Goal: Information Seeking & Learning: Learn about a topic

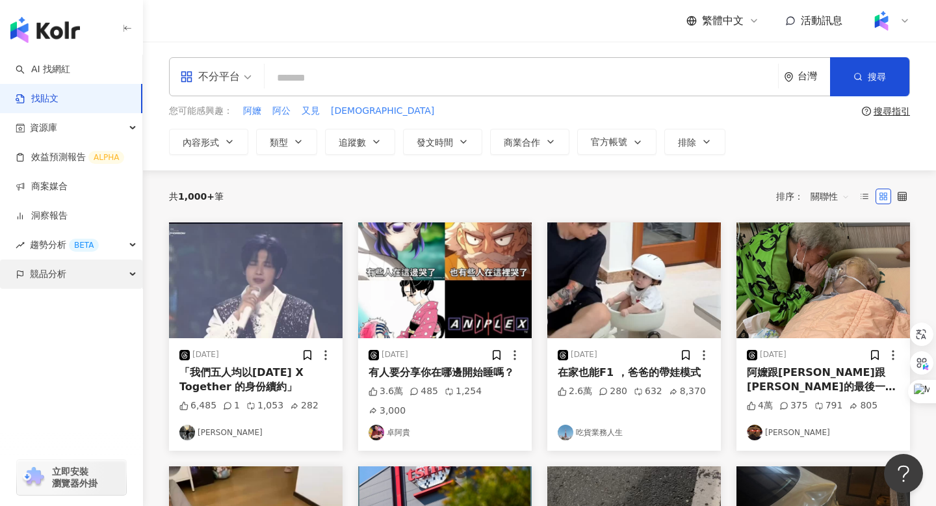
click at [52, 276] on span "競品分析" at bounding box center [48, 273] width 36 height 29
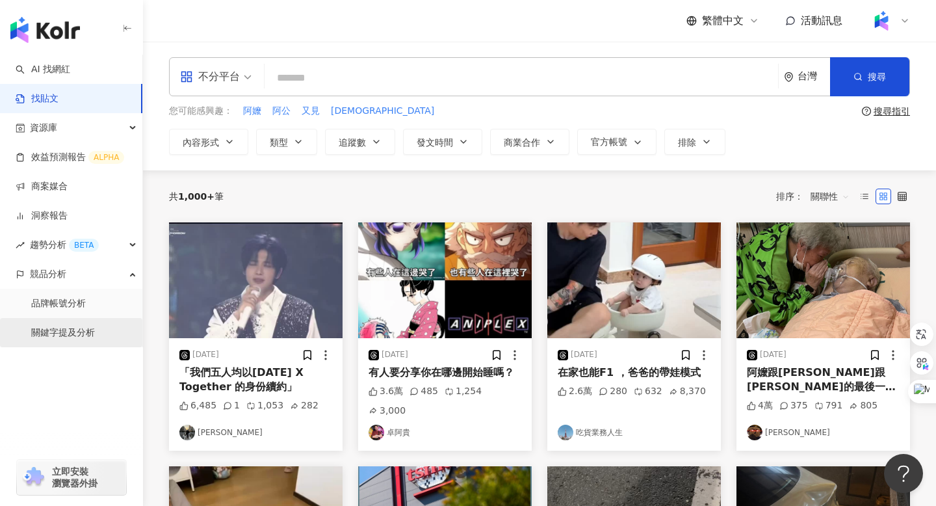
click at [59, 336] on link "關鍵字提及分析" at bounding box center [63, 332] width 64 height 13
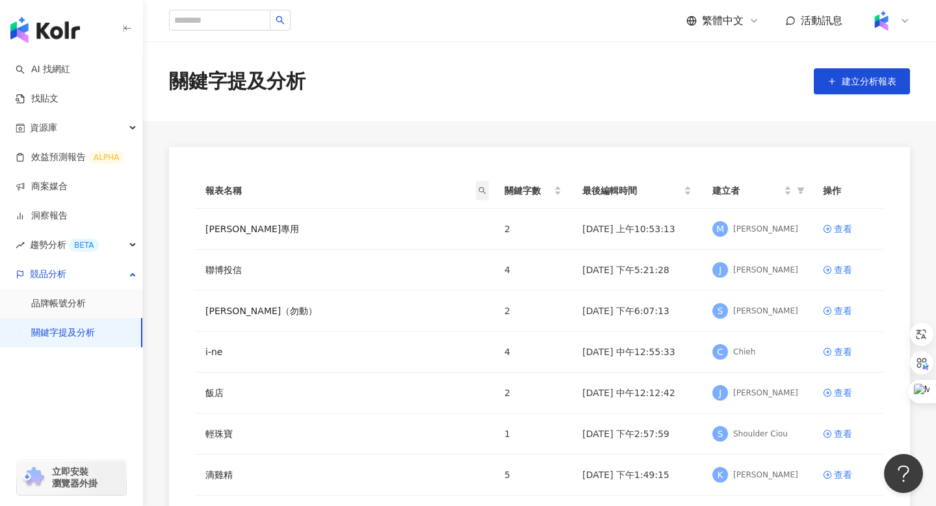
click at [481, 194] on span at bounding box center [482, 191] width 13 height 20
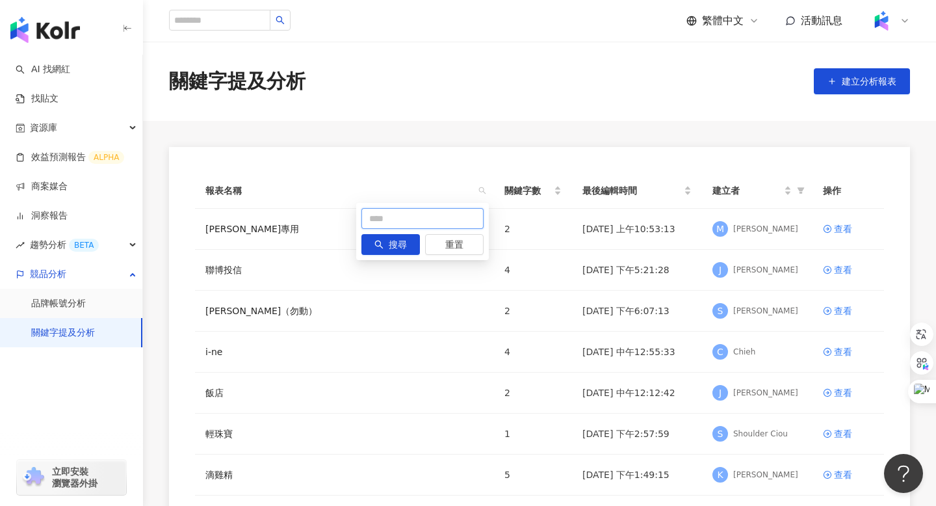
click at [453, 208] on input "text" at bounding box center [423, 218] width 122 height 21
type input "*"
type input "*****"
click at [387, 243] on button "搜尋" at bounding box center [391, 244] width 59 height 21
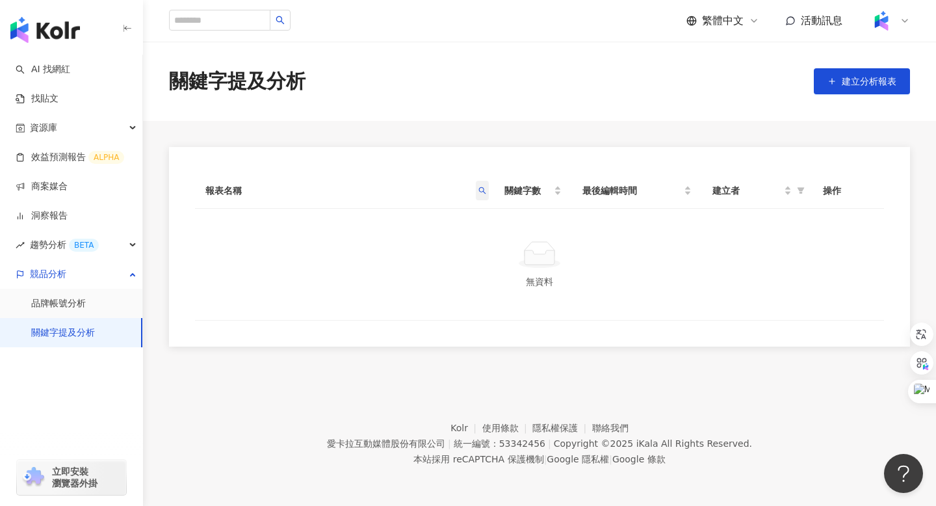
click at [484, 189] on icon "search" at bounding box center [483, 191] width 8 height 8
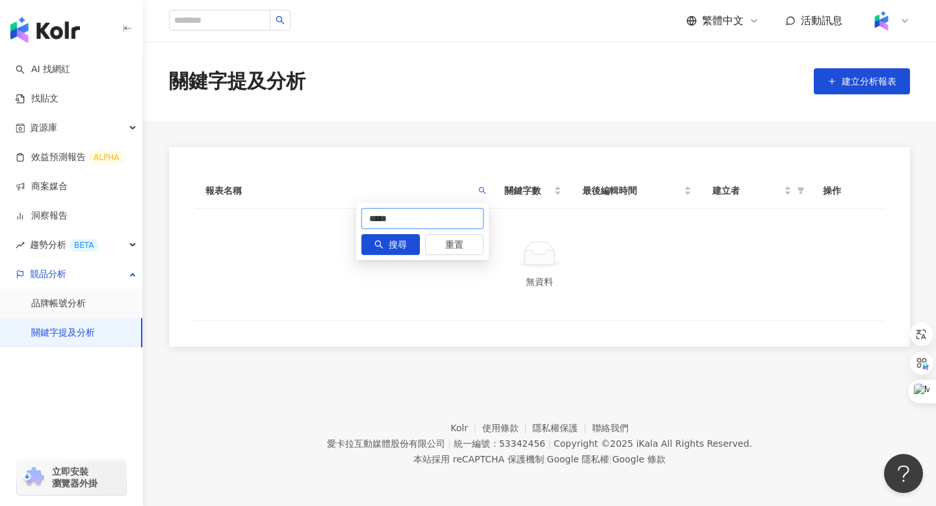
click at [411, 219] on input "*****" at bounding box center [423, 218] width 122 height 21
click at [458, 247] on span "重置" at bounding box center [454, 245] width 18 height 21
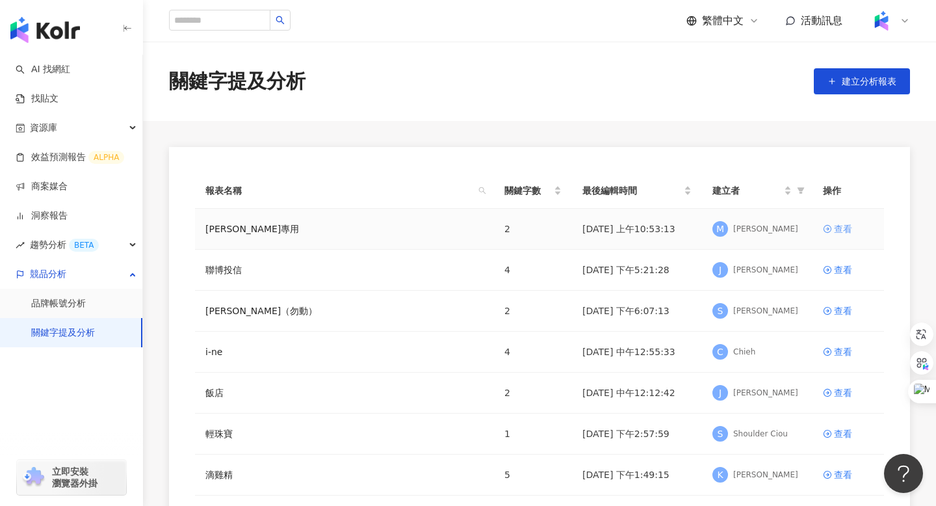
click at [827, 223] on link "查看" at bounding box center [848, 229] width 51 height 14
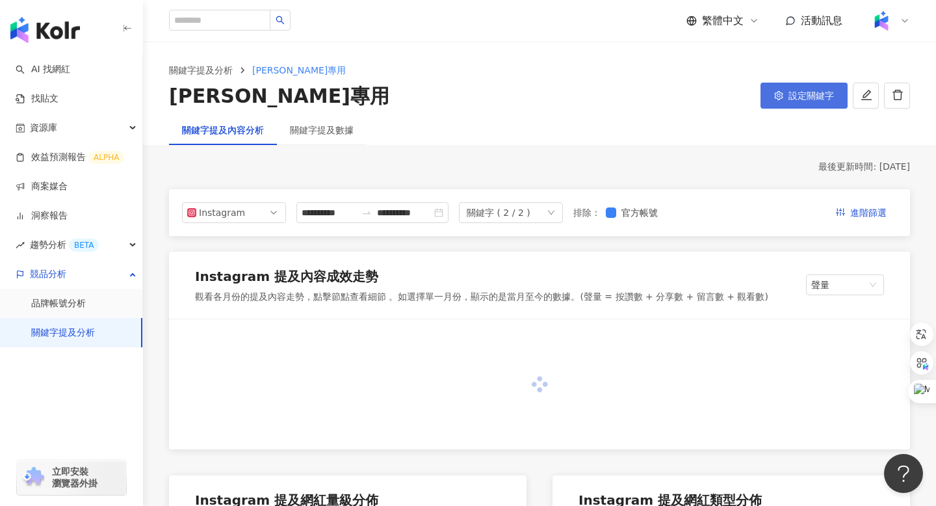
click at [799, 97] on span "設定關鍵字" at bounding box center [812, 95] width 46 height 10
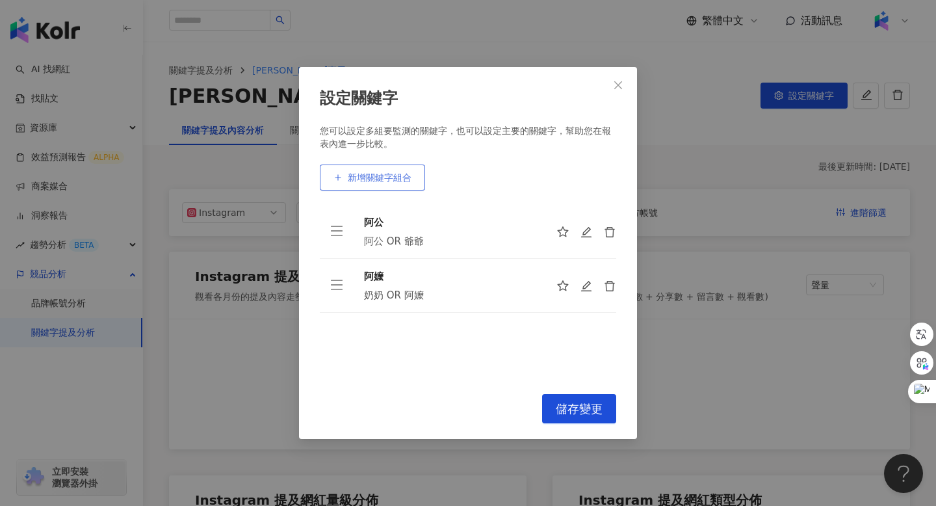
click at [374, 182] on span "新增關鍵字組合" at bounding box center [380, 177] width 64 height 10
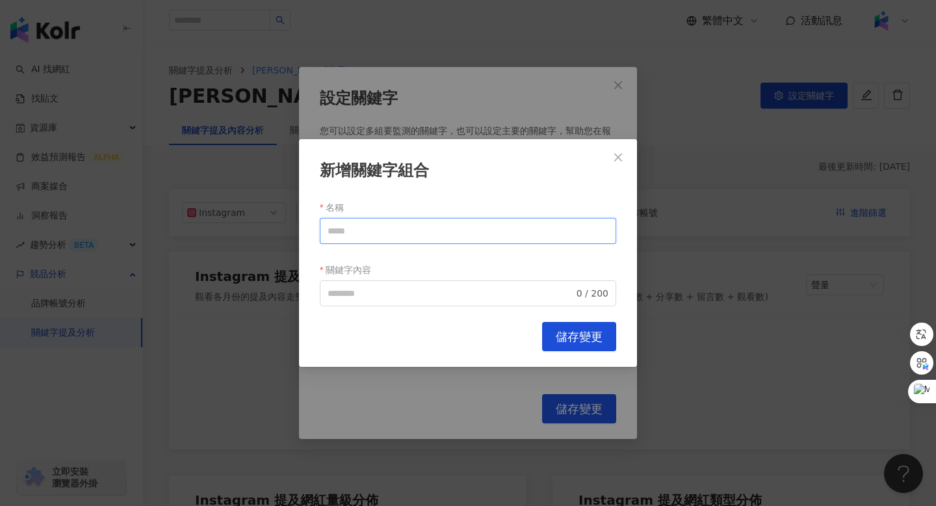
click at [351, 235] on input "名稱" at bounding box center [468, 231] width 297 height 26
click at [349, 222] on input "*****" at bounding box center [468, 231] width 297 height 26
click at [344, 285] on span "0 / 200" at bounding box center [468, 293] width 297 height 26
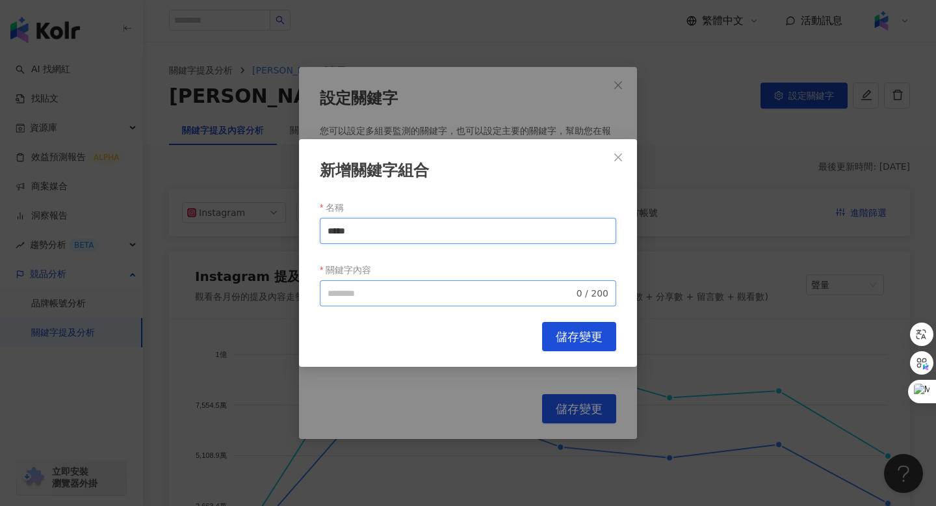
type input "*****"
paste input "*****"
type input "*****"
click at [584, 351] on div "新增關鍵字組合 名稱 ***** 關鍵字內容 ***** 5 / 200 Cancel 儲存變更" at bounding box center [468, 253] width 338 height 228
click at [572, 338] on span "儲存變更" at bounding box center [579, 337] width 47 height 14
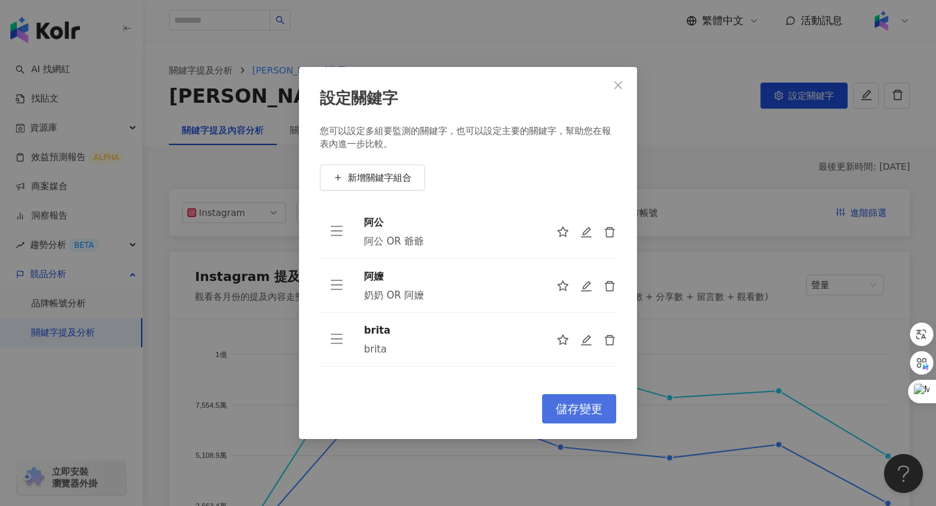
click at [581, 416] on button "儲存變更" at bounding box center [579, 408] width 74 height 29
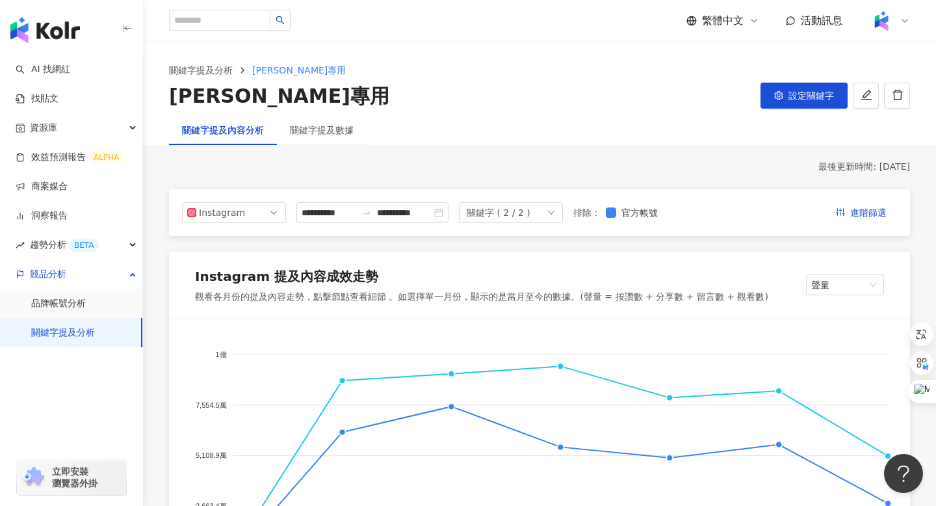
click at [555, 209] on icon "down" at bounding box center [552, 213] width 8 height 8
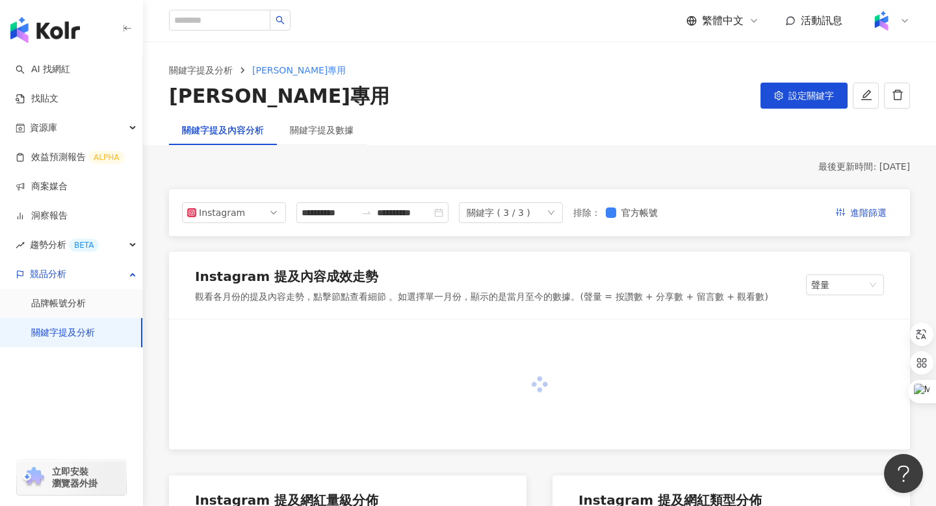
click at [563, 211] on div "關鍵字 ( 3 / 3 )" at bounding box center [511, 212] width 104 height 21
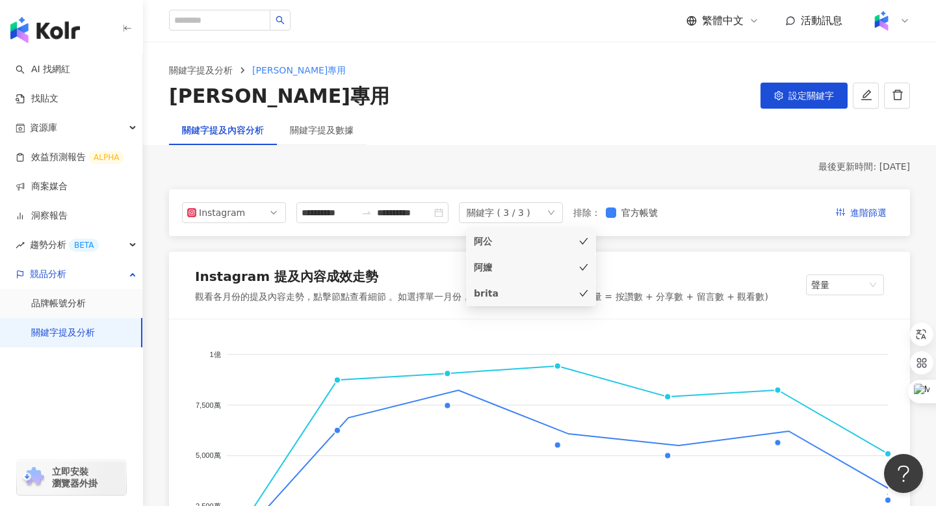
click at [583, 241] on icon "check" at bounding box center [583, 241] width 9 height 9
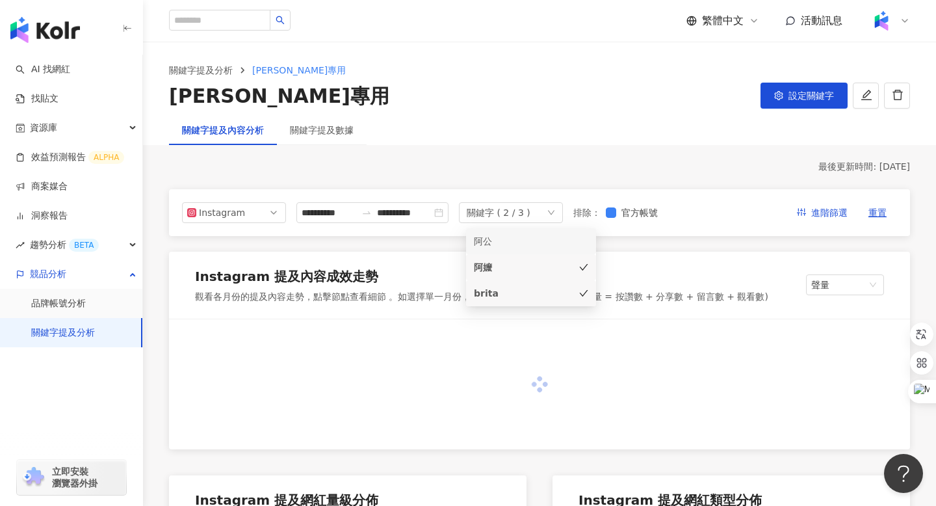
click at [583, 269] on icon "check" at bounding box center [584, 267] width 8 height 7
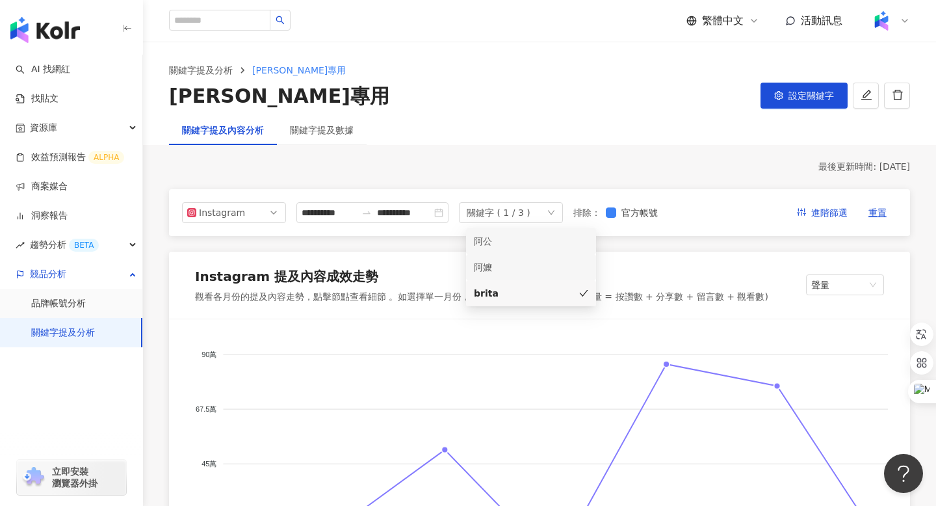
click at [564, 120] on div "關鍵字提及內容分析 關鍵字提及數據" at bounding box center [539, 130] width 793 height 30
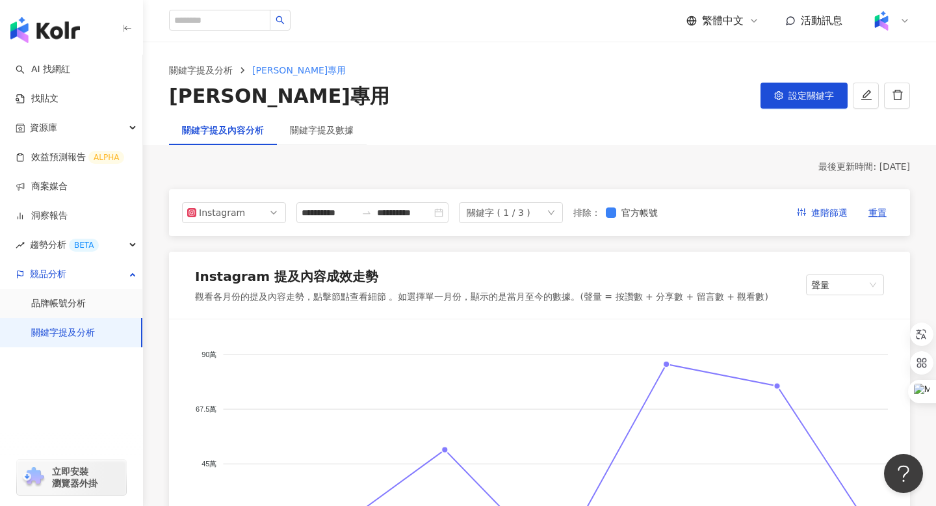
click at [555, 213] on icon "down" at bounding box center [552, 213] width 8 height 8
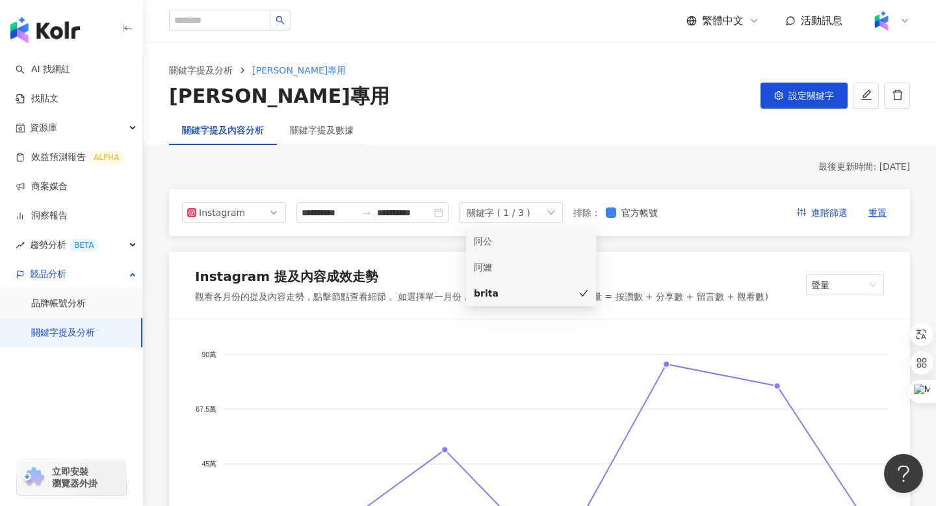
click at [579, 139] on div "關鍵字提及內容分析 關鍵字提及數據" at bounding box center [539, 130] width 793 height 30
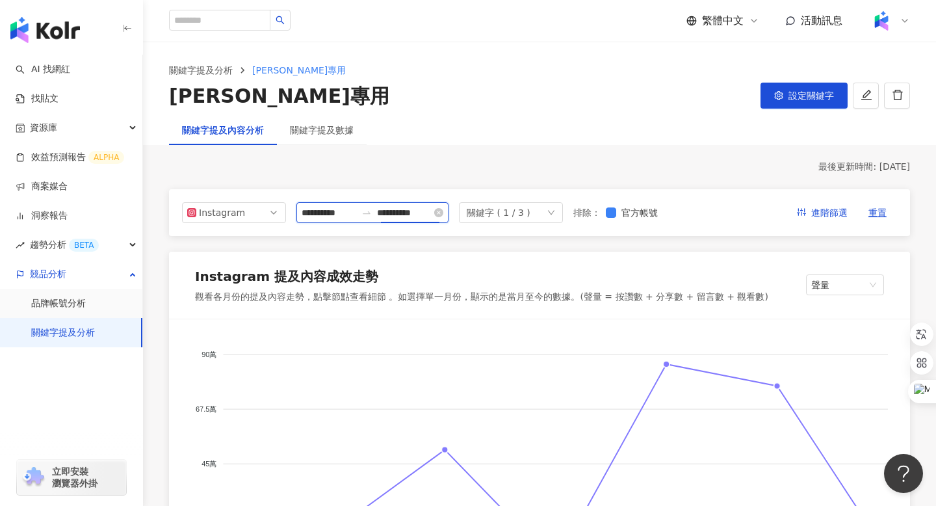
click at [389, 214] on input "**********" at bounding box center [404, 213] width 55 height 14
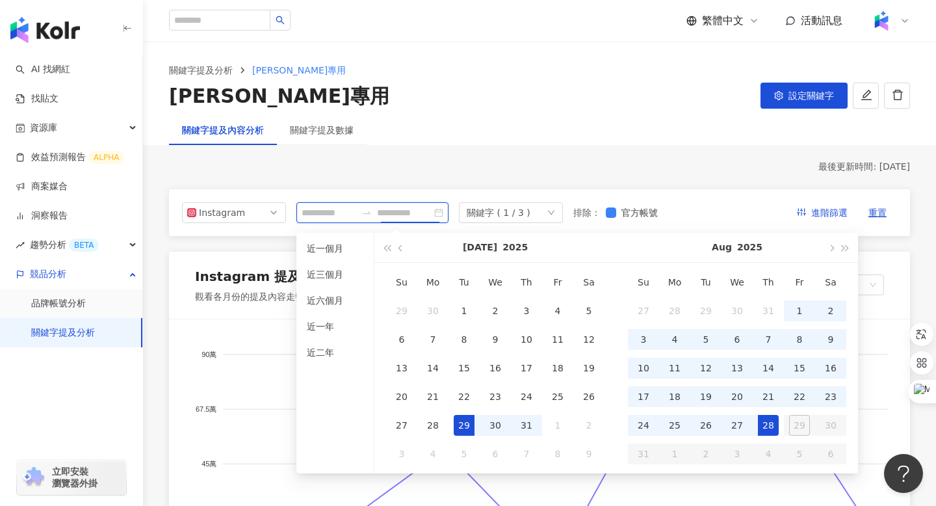
type input "**********"
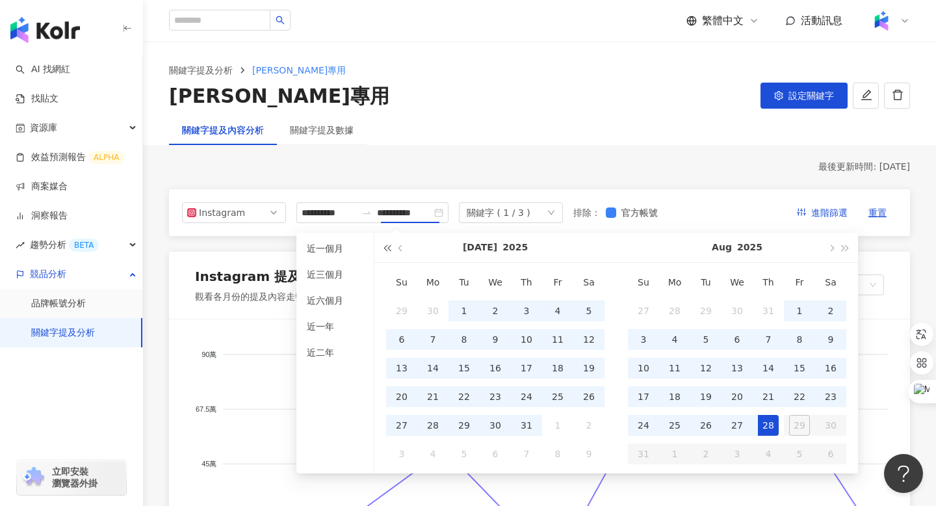
click at [389, 248] on span "button" at bounding box center [387, 248] width 7 height 7
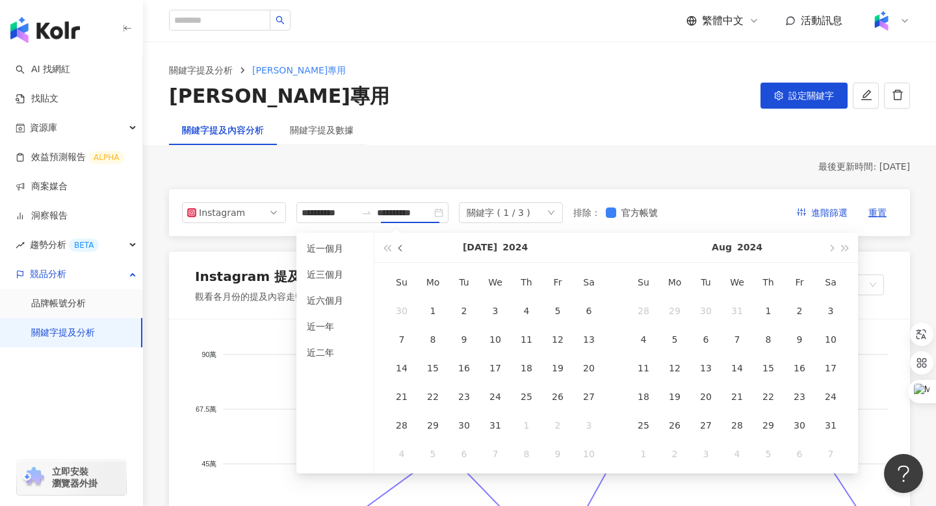
click at [406, 248] on button "button" at bounding box center [401, 247] width 14 height 29
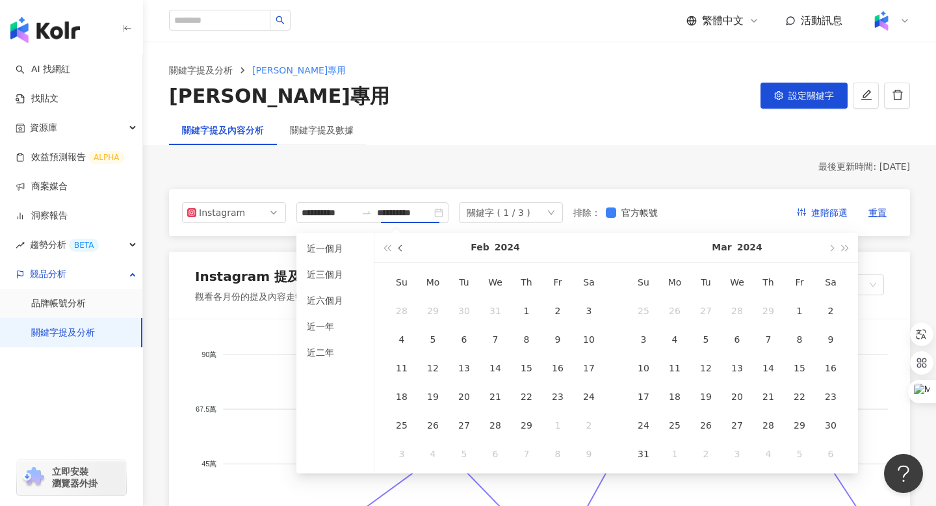
click at [406, 248] on button "button" at bounding box center [401, 247] width 14 height 29
type input "**********"
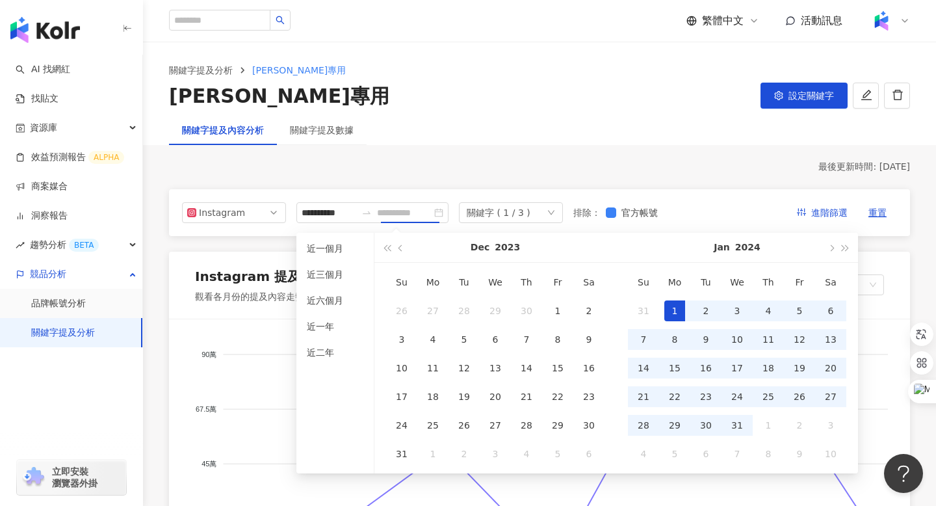
click at [676, 303] on div "1" at bounding box center [675, 310] width 21 height 21
click at [833, 249] on span "button" at bounding box center [831, 248] width 7 height 7
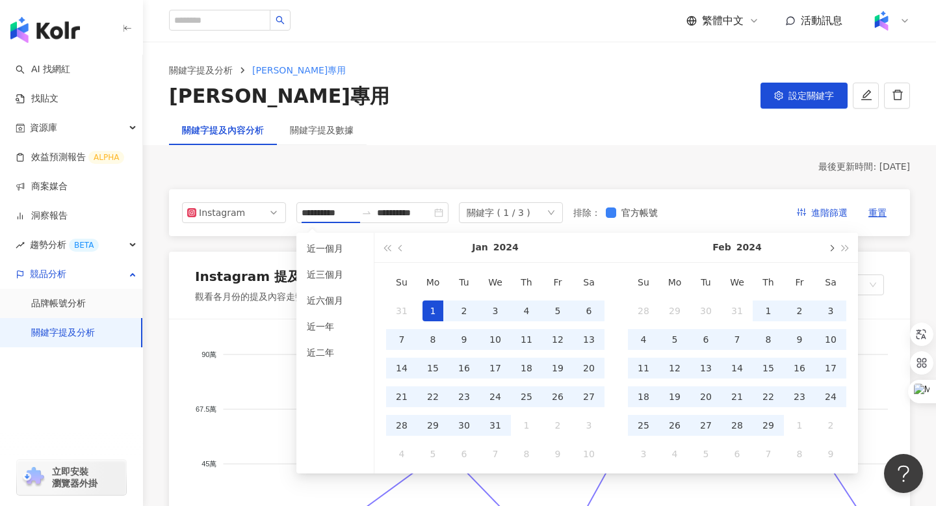
click at [833, 249] on span "button" at bounding box center [831, 248] width 7 height 7
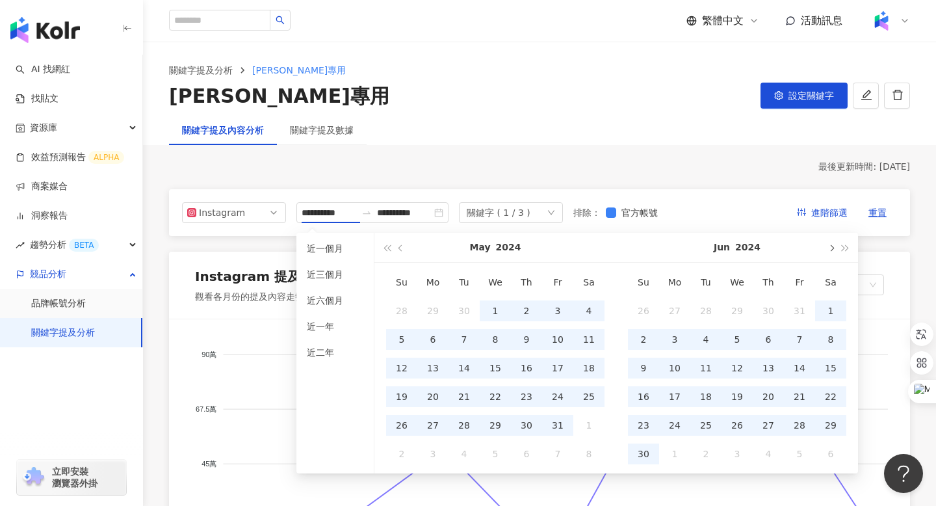
click at [833, 249] on span "button" at bounding box center [831, 248] width 7 height 7
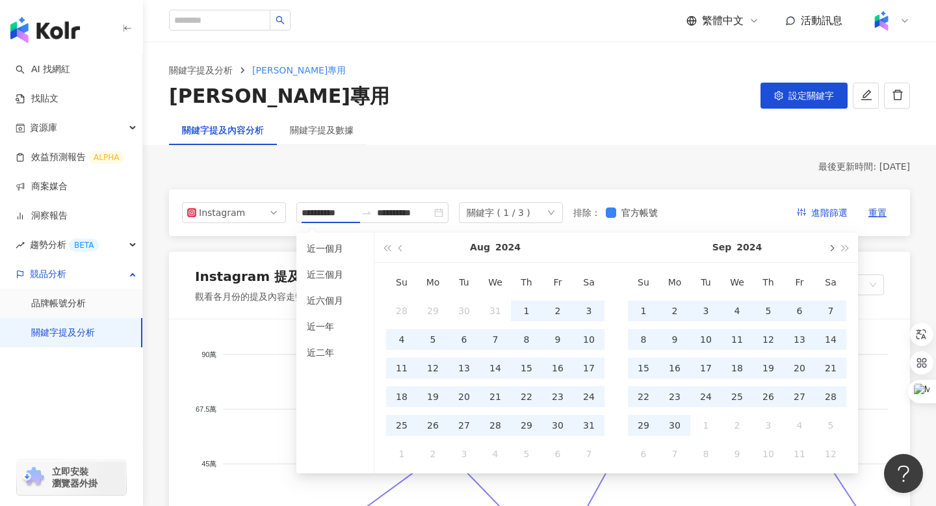
click at [833, 249] on span "button" at bounding box center [831, 248] width 7 height 7
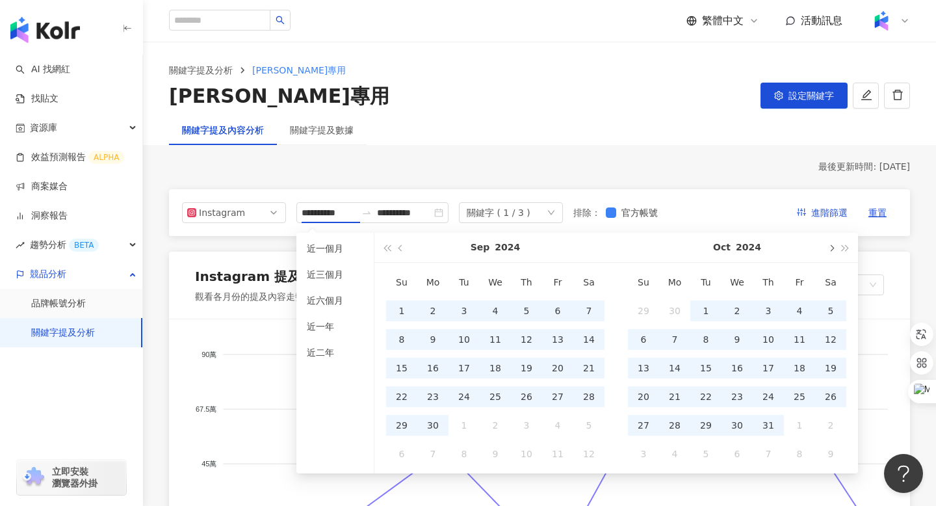
click at [833, 249] on span "button" at bounding box center [831, 248] width 7 height 7
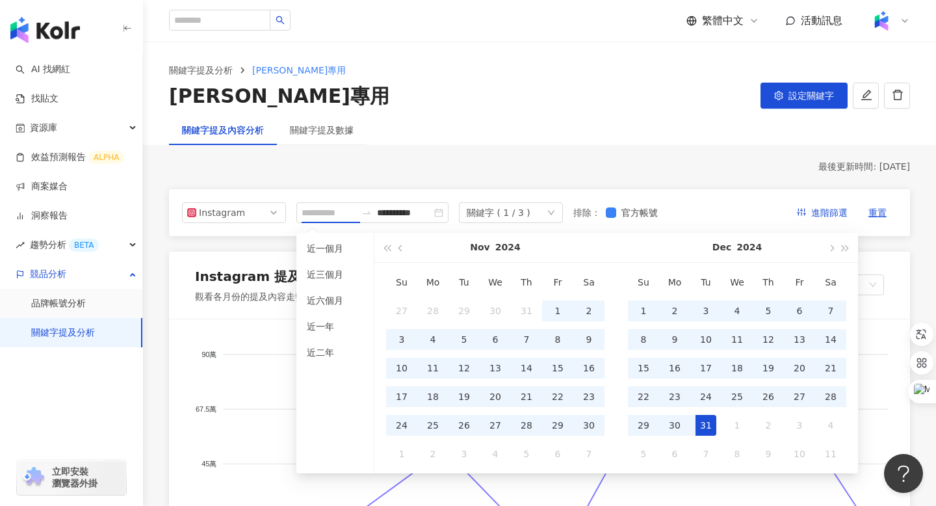
click at [704, 429] on div "31" at bounding box center [706, 425] width 21 height 21
type input "**********"
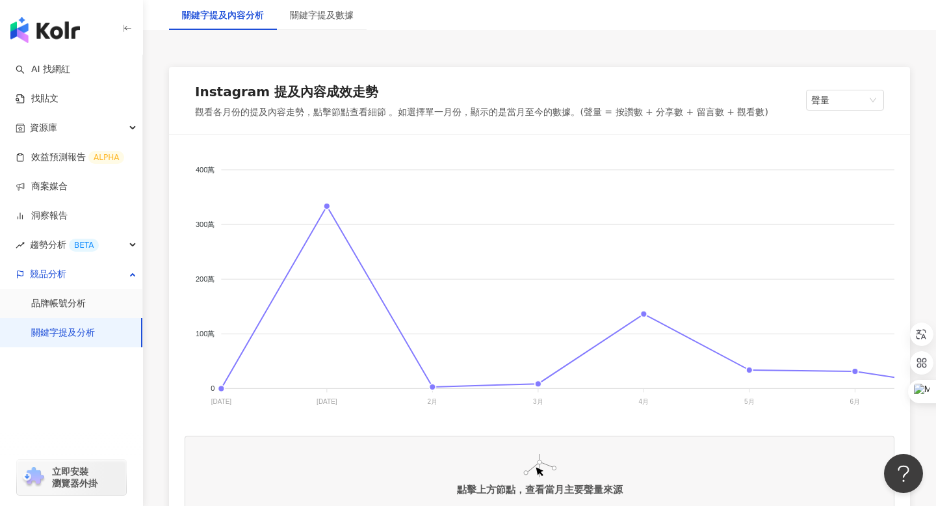
scroll to position [185, 0]
click at [328, 207] on foreignobject at bounding box center [844, 280] width 1319 height 260
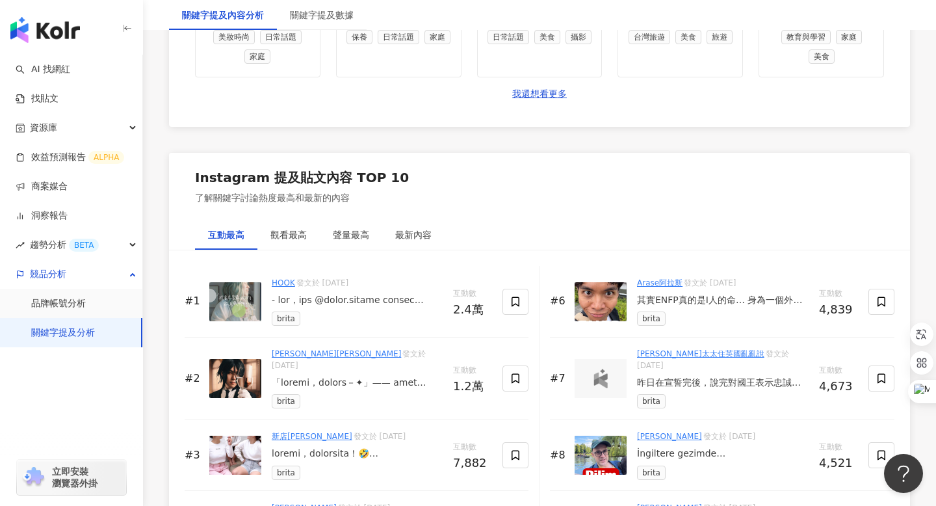
scroll to position [1894, 0]
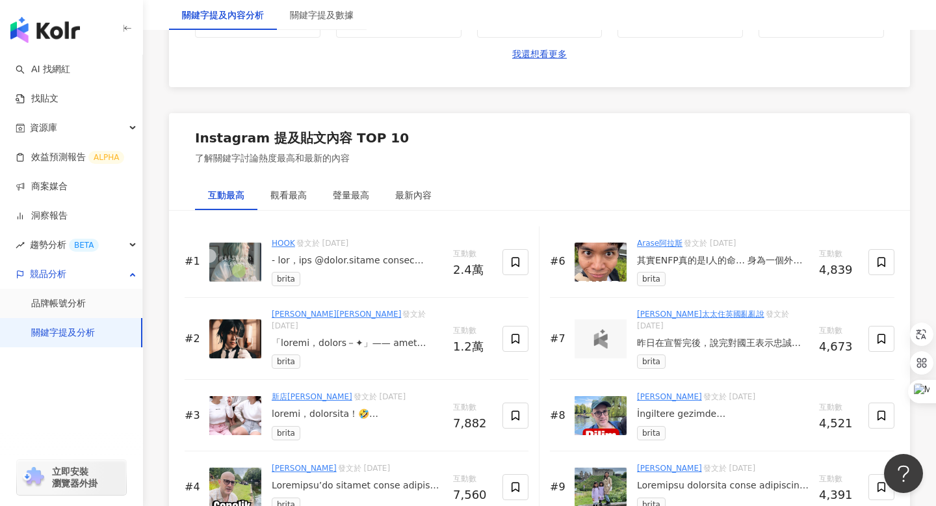
click at [386, 408] on div at bounding box center [357, 414] width 171 height 13
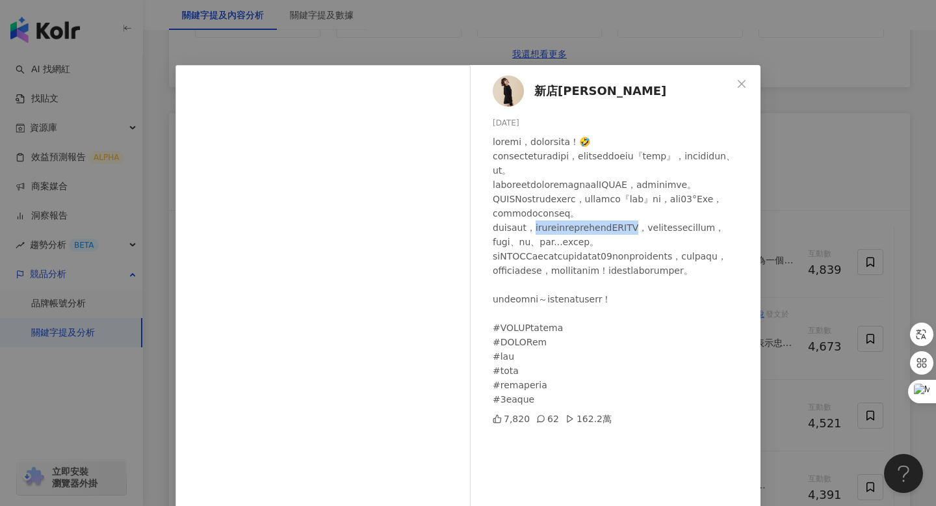
drag, startPoint x: 567, startPoint y: 240, endPoint x: 737, endPoint y: 240, distance: 169.7
click at [737, 240] on div at bounding box center [622, 271] width 258 height 272
copy div "著孩子去營區的露營時候也會帶著BRITA，"
click at [743, 83] on icon "close" at bounding box center [742, 83] width 8 height 8
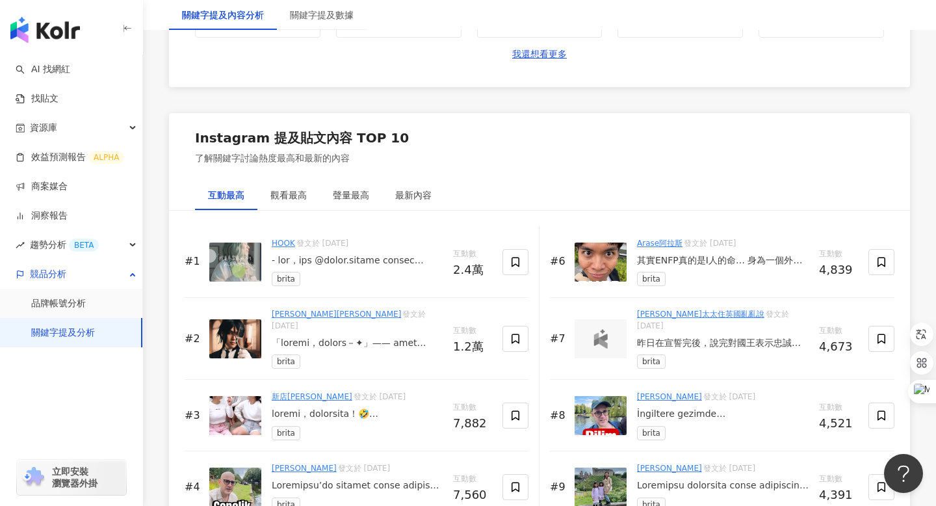
click at [712, 263] on div "其實ENFP真的是I人的命… 身為一個外向開朗的ENFP少年（？），面對人群總是把「讓眾生快樂」的使命攬在身上，大肆使出渾身解數只為了賓主盡歡，所以回到家之後…" at bounding box center [723, 260] width 172 height 13
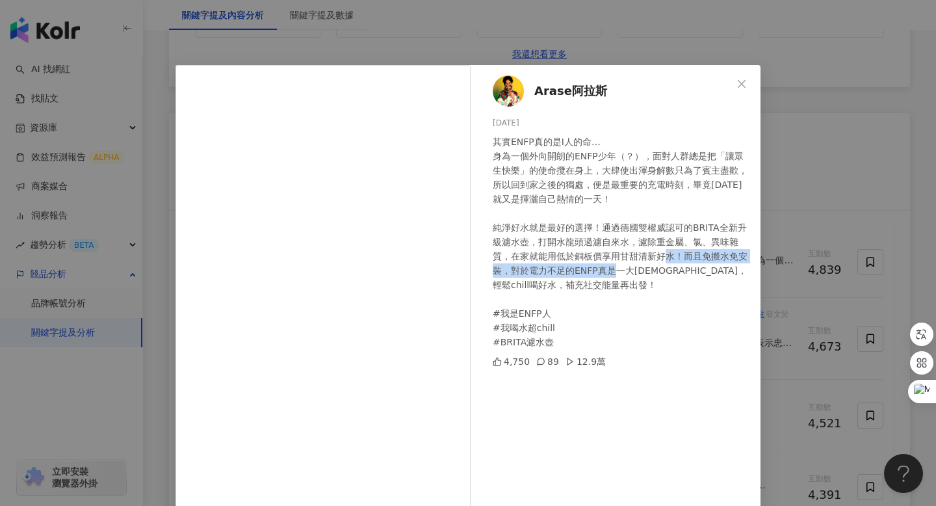
drag, startPoint x: 702, startPoint y: 255, endPoint x: 651, endPoint y: 271, distance: 53.7
click at [651, 271] on div "其實ENFP真的是I人的命… 身為一個外向開朗的ENFP少年（？），面對人群總是把「讓眾生快樂」的使命攬在身上，大肆使出渾身解數只為了賓主盡歡，所以回到家之後…" at bounding box center [622, 242] width 258 height 215
click at [637, 303] on div "其實ENFP真的是I人的命… 身為一個外向開朗的ENFP少年（？），面對人群總是把「讓眾生快樂」的使命攬在身上，大肆使出渾身解數只為了賓主盡歡，所以回到家之後…" at bounding box center [622, 242] width 258 height 215
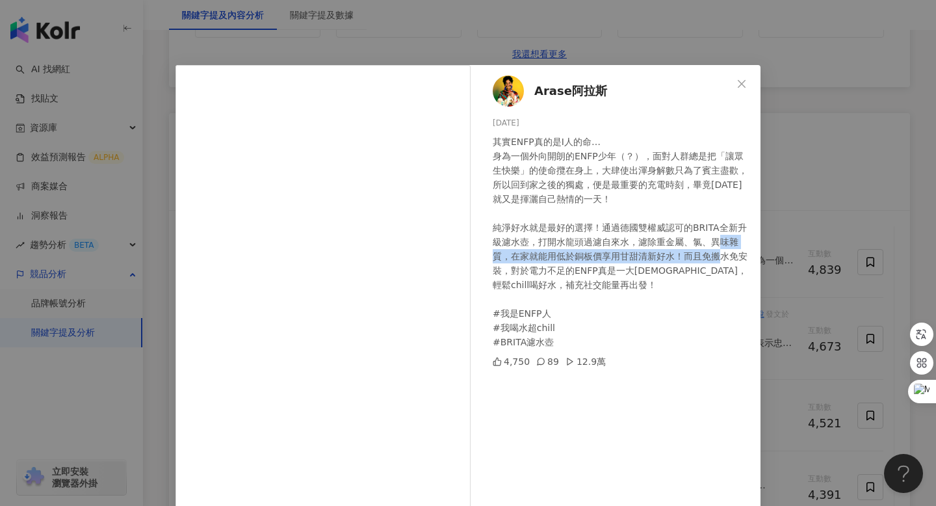
drag, startPoint x: 513, startPoint y: 256, endPoint x: 499, endPoint y: 274, distance: 23.7
click at [499, 274] on div "其實ENFP真的是I人的命… 身為一個外向開朗的ENFP少年（？），面對人群總是把「讓眾生快樂」的使命攬在身上，大肆使出渾身解數只為了賓主盡歡，所以回到家之後…" at bounding box center [622, 242] width 258 height 215
copy div "在家就能用低於銅板價享用甘甜清新好水！而且免搬水免安裝"
click at [744, 90] on button "Close" at bounding box center [742, 84] width 26 height 26
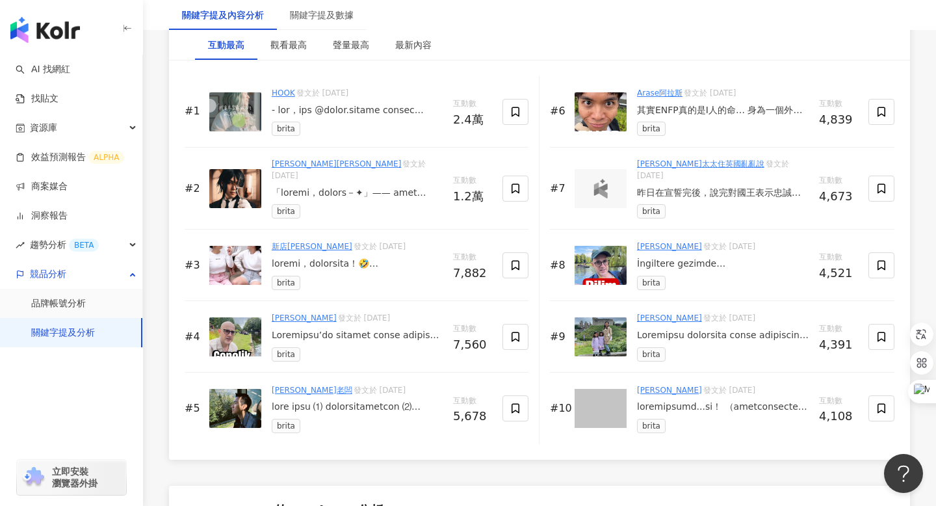
scroll to position [2046, 0]
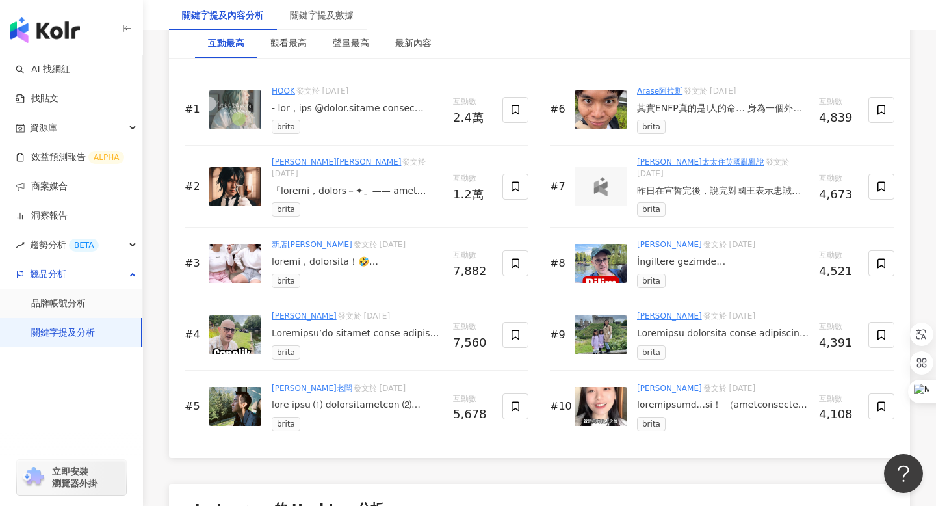
click at [708, 399] on div at bounding box center [723, 405] width 172 height 13
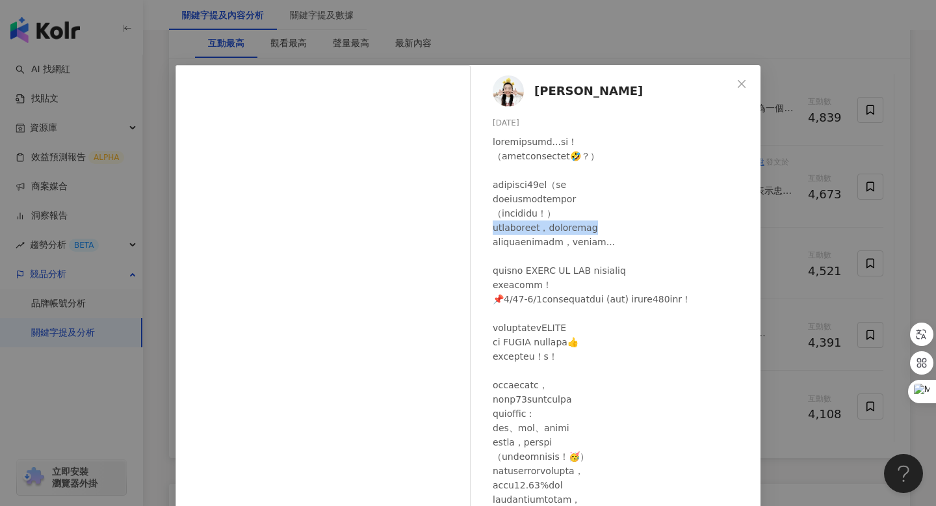
drag, startPoint x: 494, startPoint y: 227, endPoint x: 682, endPoint y: 226, distance: 187.9
click at [682, 226] on div at bounding box center [622, 457] width 258 height 644
copy div "前都是自己扛水回家，自己在用熱水壺煮水"
click at [741, 87] on icon "close" at bounding box center [742, 84] width 10 height 10
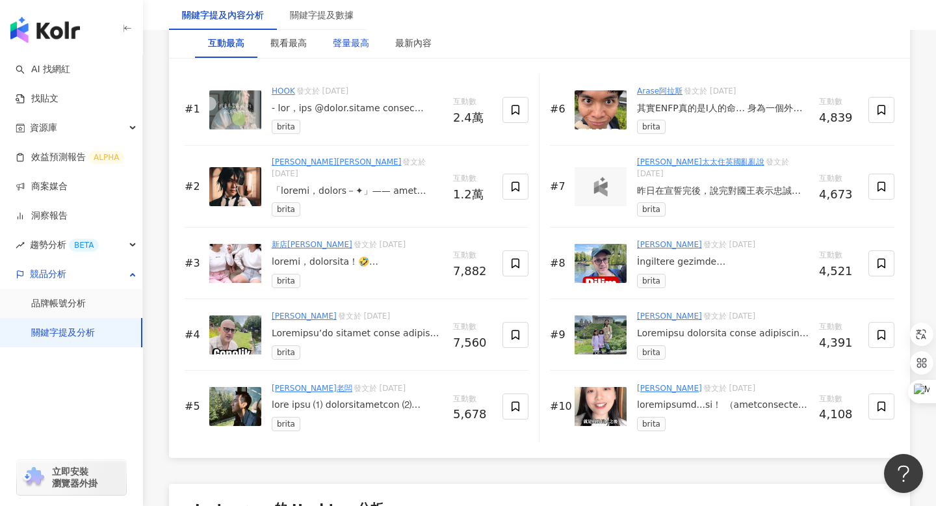
click at [347, 47] on div "聲量最高" at bounding box center [351, 43] width 36 height 14
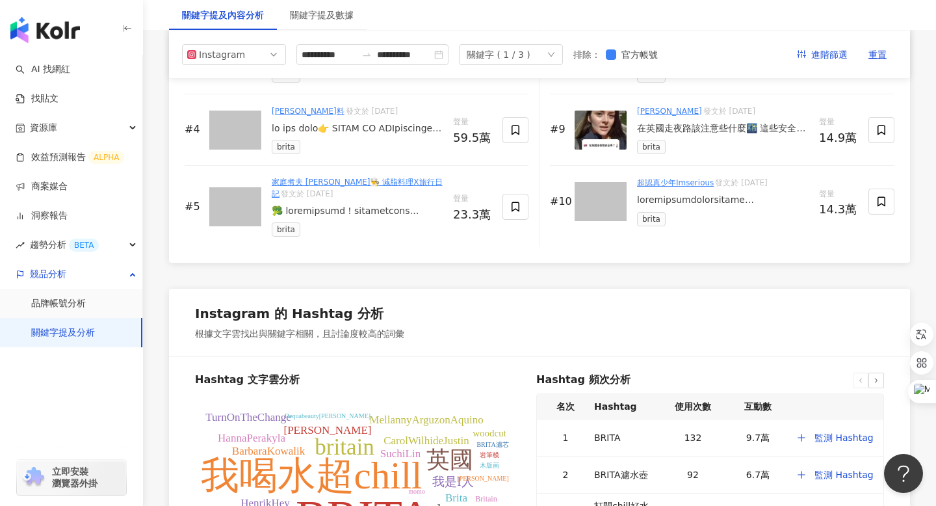
scroll to position [2220, 0]
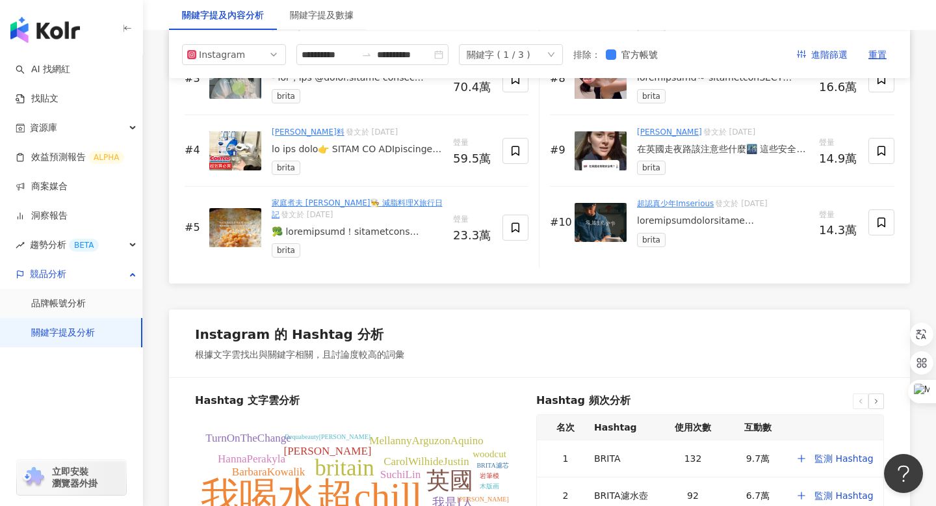
click at [343, 234] on div at bounding box center [357, 232] width 171 height 13
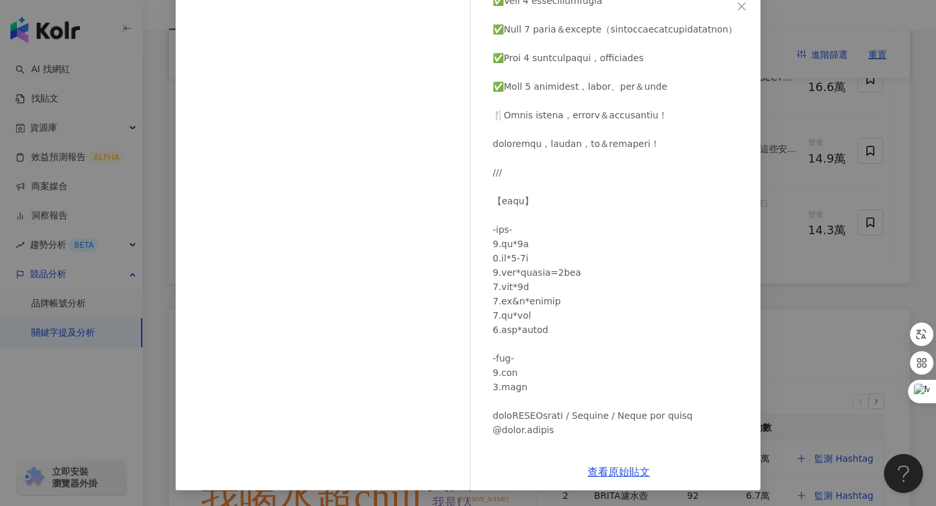
scroll to position [0, 0]
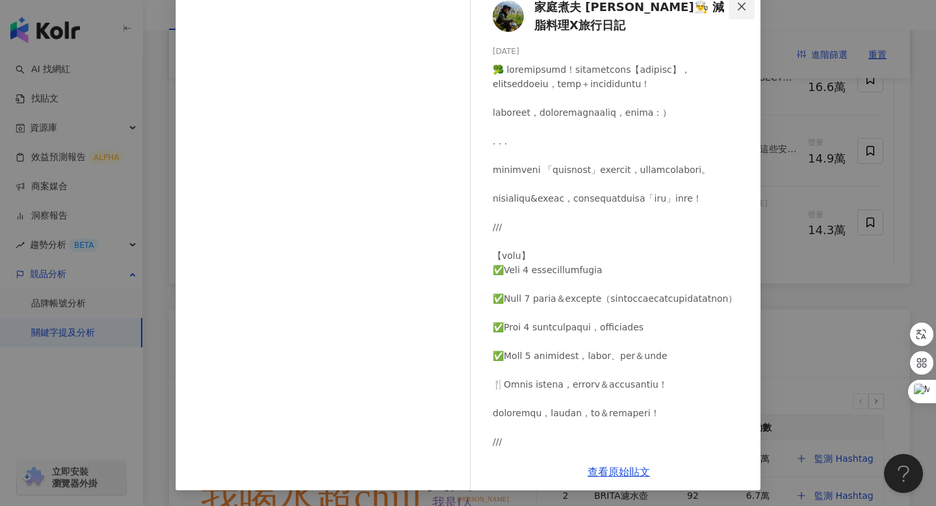
click at [738, 12] on button "Close" at bounding box center [742, 6] width 26 height 26
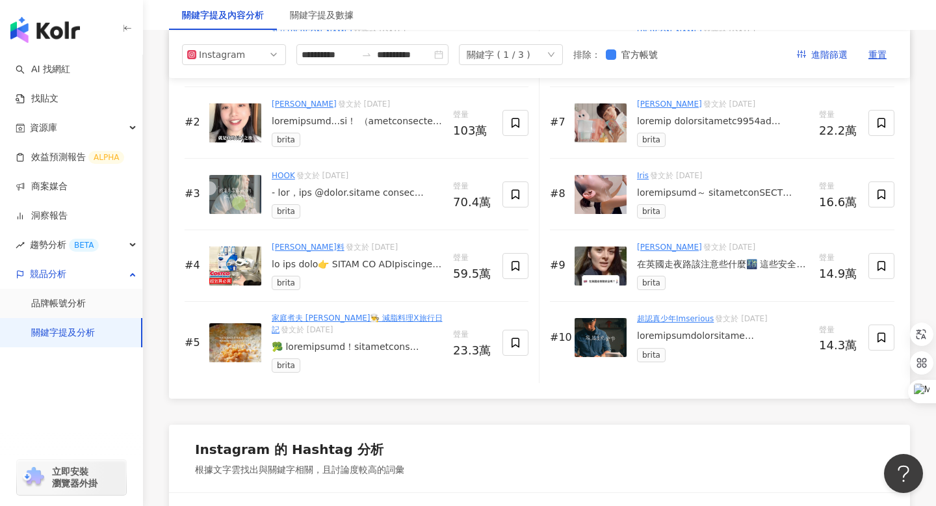
scroll to position [2101, 0]
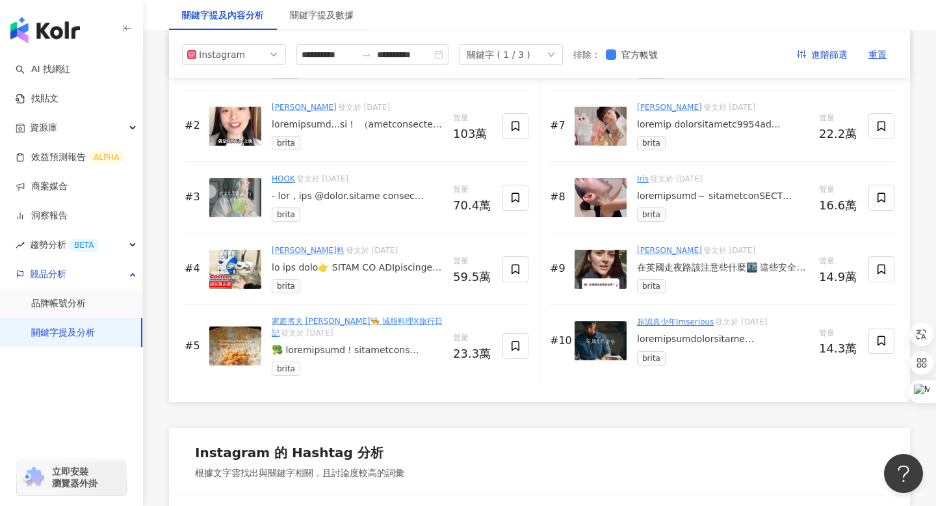
click at [592, 129] on img at bounding box center [601, 126] width 52 height 39
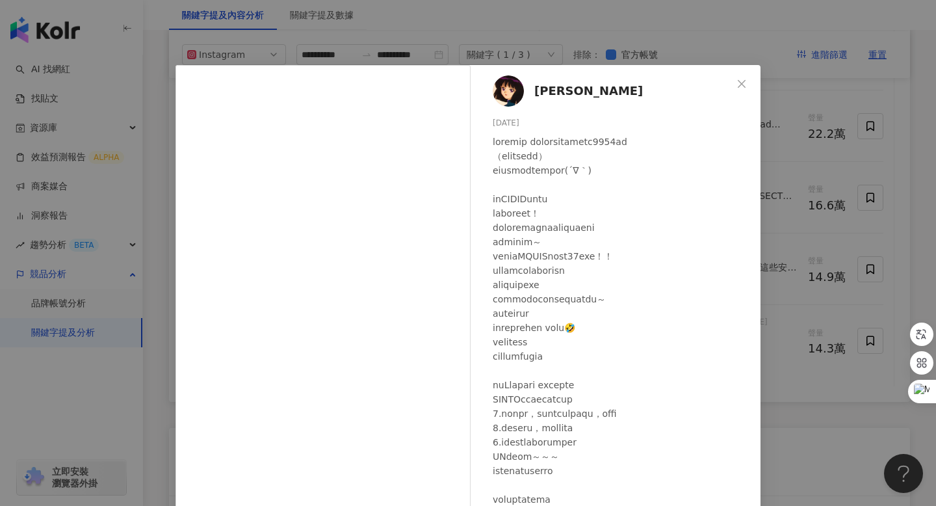
click at [808, 421] on div "Nina 2024/4/22 2,693 10 22萬 查看原始貼文" at bounding box center [468, 253] width 936 height 506
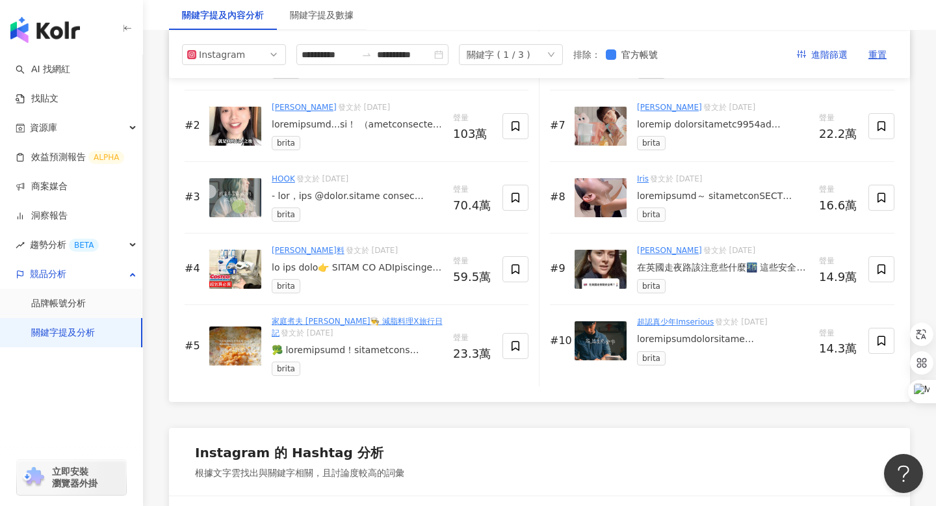
click at [723, 202] on div at bounding box center [723, 196] width 172 height 13
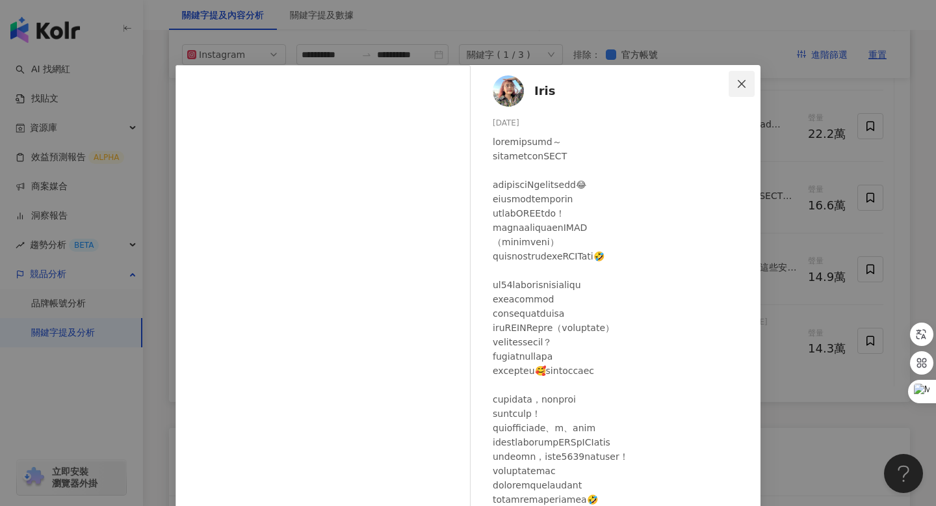
click at [737, 84] on icon "close" at bounding box center [742, 84] width 10 height 10
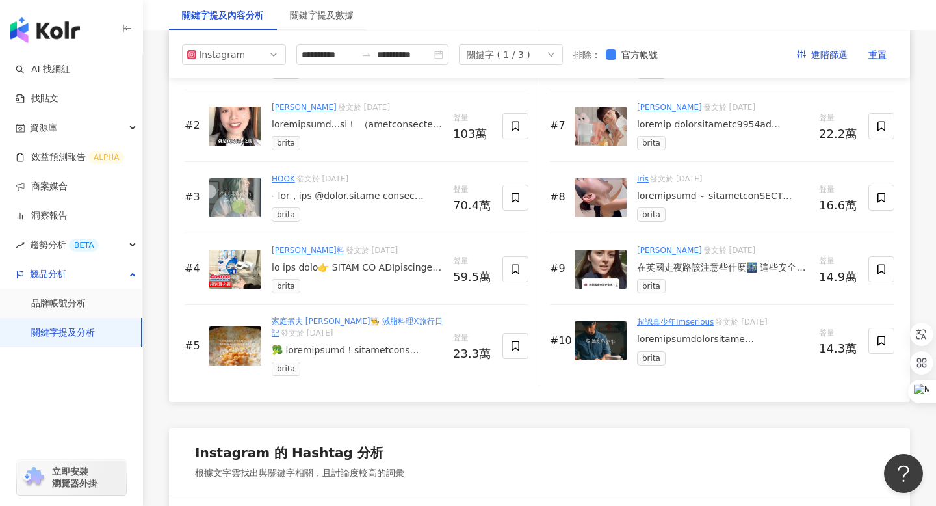
click at [341, 199] on div at bounding box center [357, 196] width 171 height 13
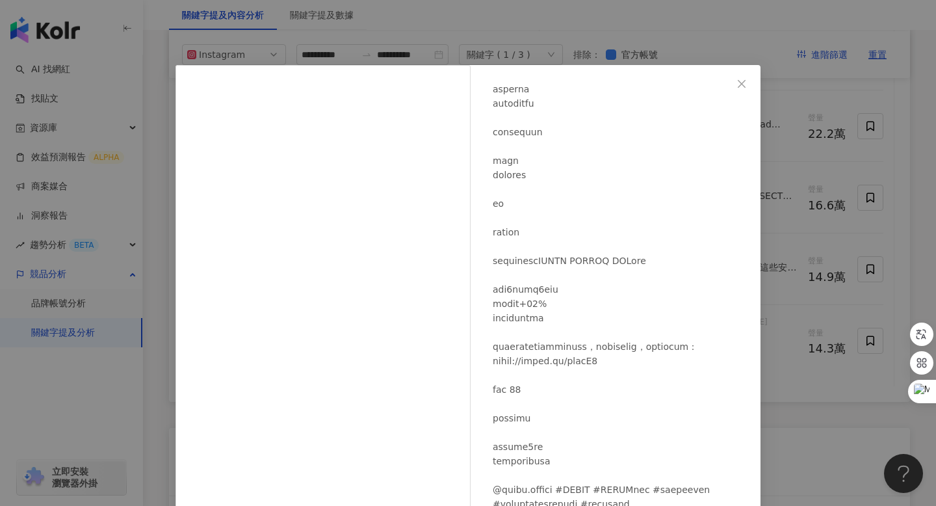
scroll to position [77, 0]
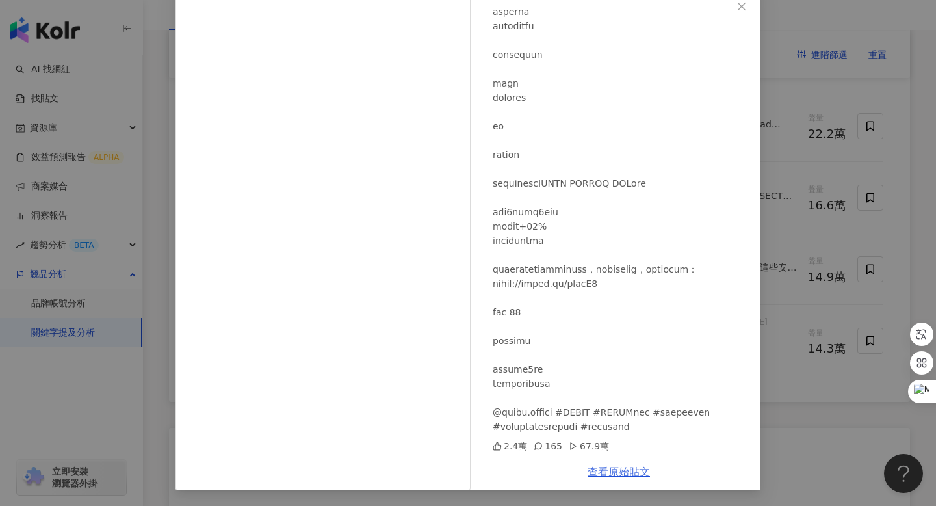
click at [613, 473] on link "查看原始貼文" at bounding box center [619, 472] width 62 height 12
click at [739, 16] on button "Close" at bounding box center [742, 6] width 26 height 26
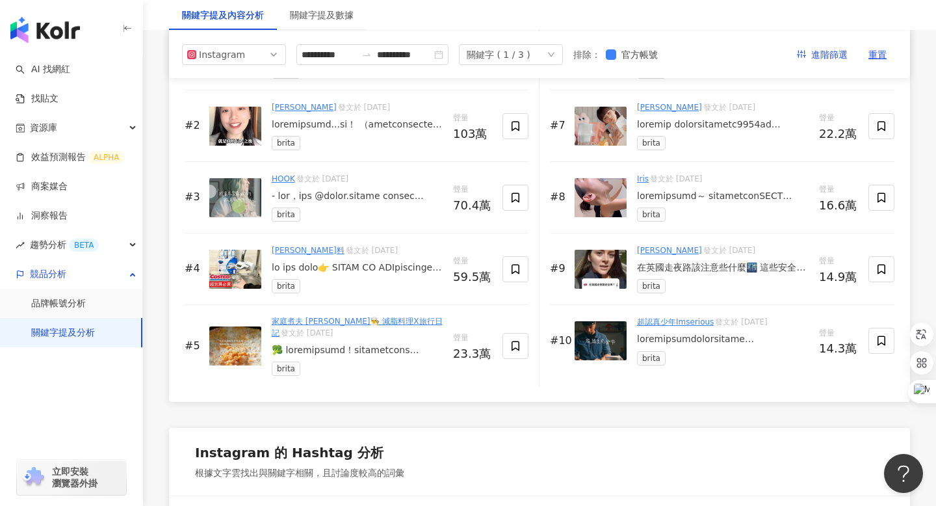
click at [687, 264] on div "在英國走夜路該注意些什麼🌃 這些安全建議請銘記於心💪 英國緊急電話：999 #英文 #english #英國 #uk #夜路 #britain #英國文化 #…" at bounding box center [723, 267] width 172 height 13
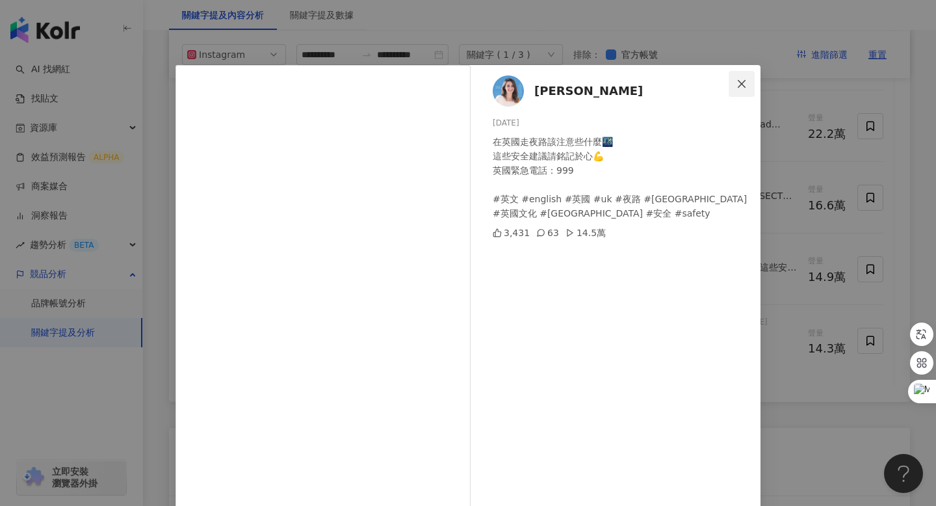
click at [741, 82] on icon "close" at bounding box center [742, 83] width 8 height 8
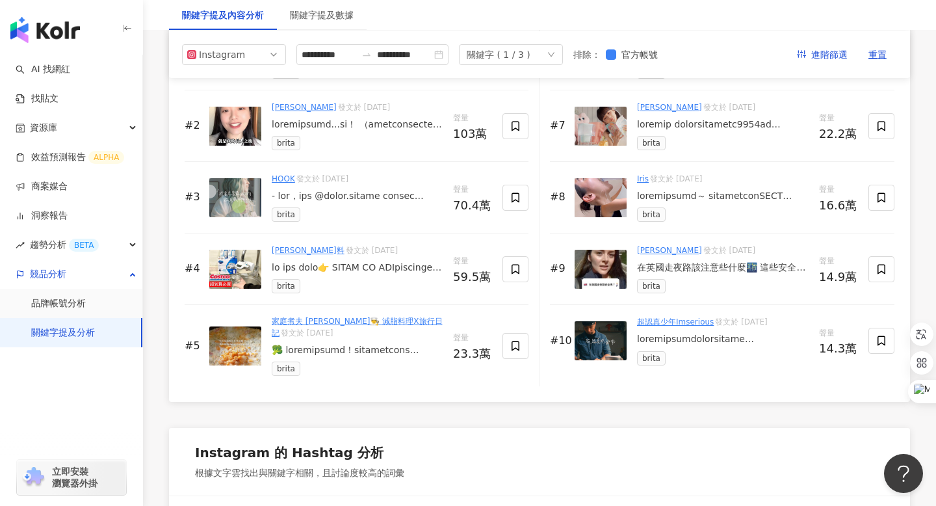
click at [689, 344] on div at bounding box center [723, 339] width 172 height 13
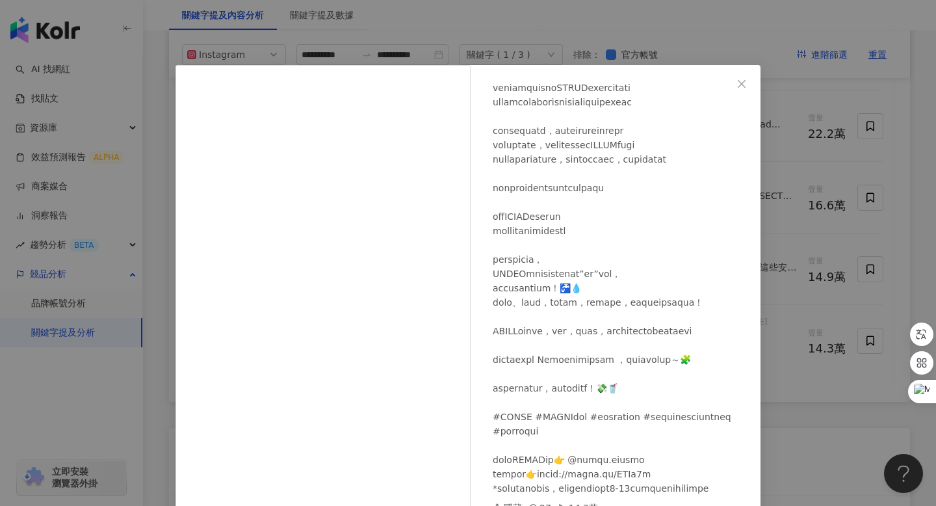
scroll to position [62, 0]
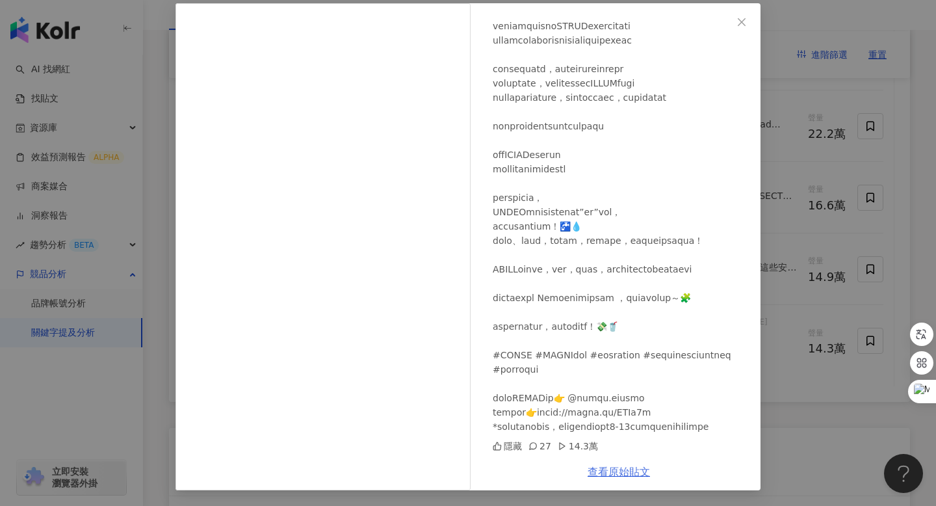
click at [620, 473] on link "查看原始貼文" at bounding box center [619, 472] width 62 height 12
